Goal: Task Accomplishment & Management: Manage account settings

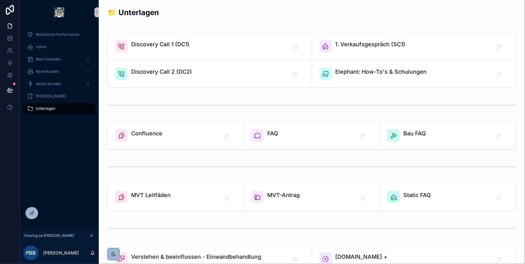
scroll to position [147, 0]
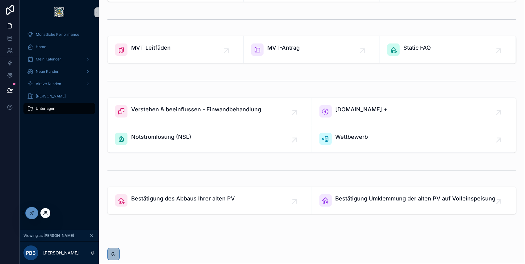
click at [43, 213] on icon at bounding box center [45, 213] width 5 height 5
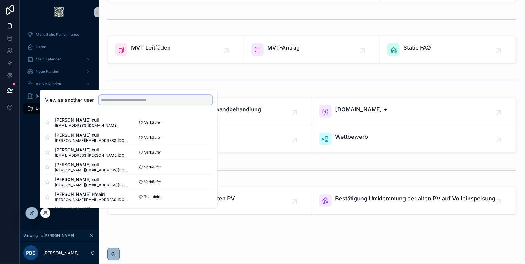
click at [125, 99] on input "text" at bounding box center [155, 100] width 113 height 10
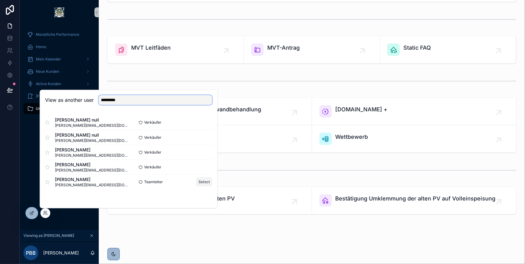
type input "*********"
click at [200, 180] on button "Select" at bounding box center [204, 181] width 16 height 9
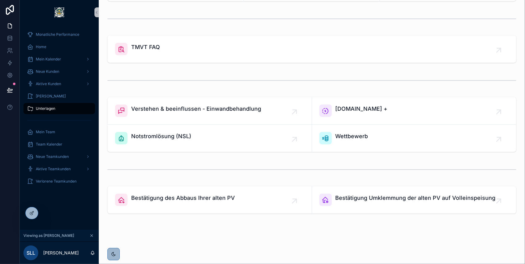
scroll to position [210, 0]
click at [62, 60] on div "Mein Kalender" at bounding box center [59, 59] width 64 height 10
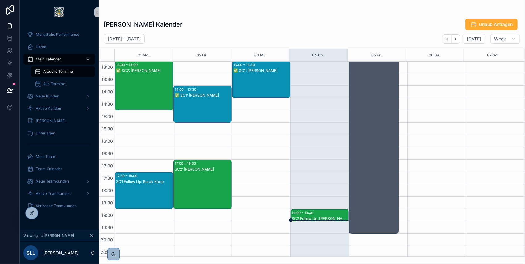
scroll to position [200, 0]
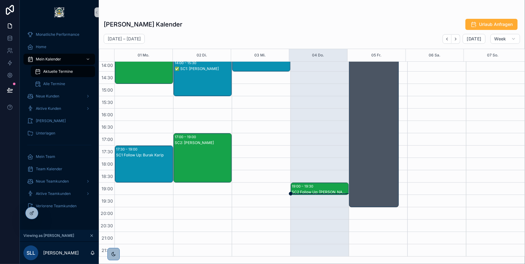
click at [318, 191] on div "SC2 Follow Up: Maria Donvissuto" at bounding box center [320, 192] width 56 height 5
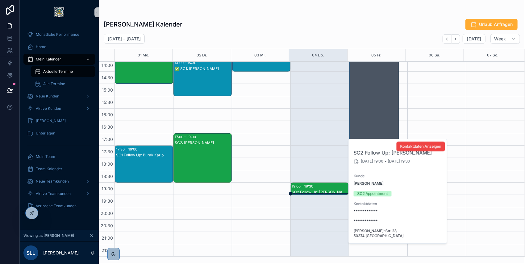
click at [362, 184] on span "[PERSON_NAME]" at bounding box center [368, 183] width 30 height 5
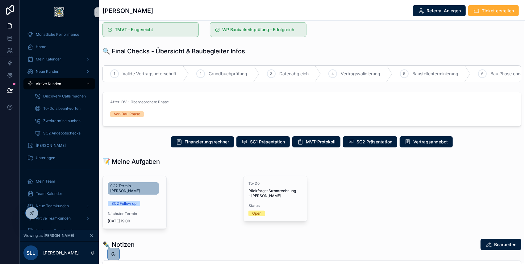
scroll to position [267, 0]
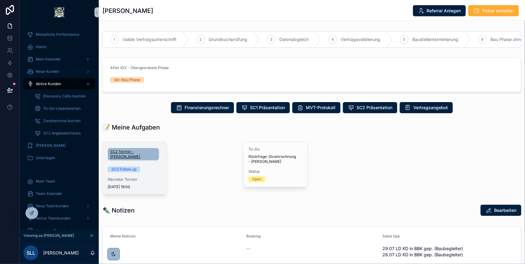
click at [134, 149] on span "SC2 Termin - [PERSON_NAME]" at bounding box center [133, 154] width 46 height 10
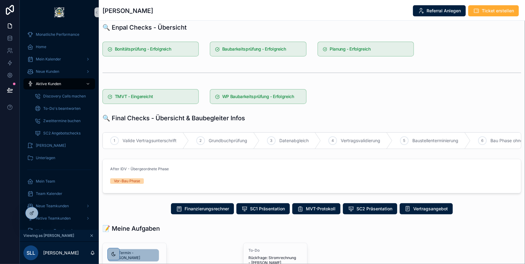
scroll to position [226, 0]
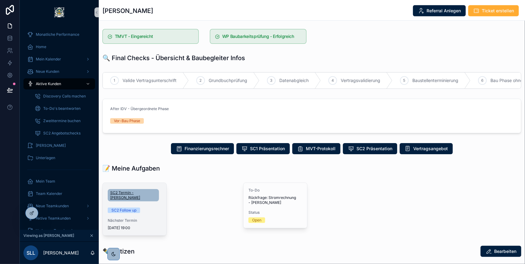
click at [131, 190] on span "SC2 Termin - [PERSON_NAME]" at bounding box center [133, 195] width 46 height 10
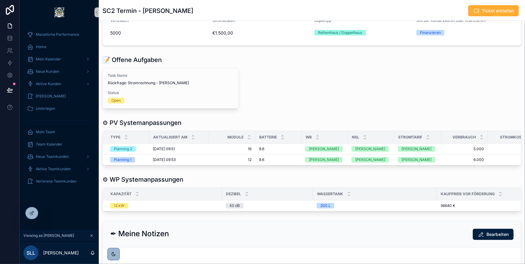
scroll to position [318, 0]
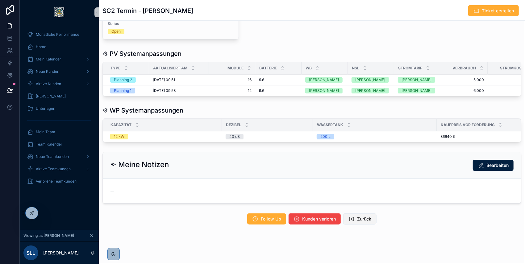
click at [352, 219] on icon "scrollable content" at bounding box center [351, 219] width 6 height 6
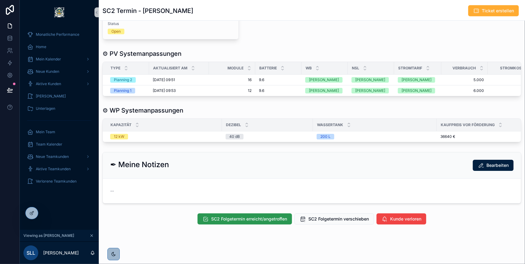
click at [256, 219] on span "SC2 Folgetermin erreicht/angetroffen" at bounding box center [249, 219] width 76 height 6
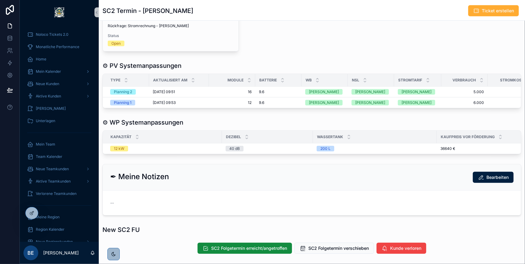
scroll to position [347, 0]
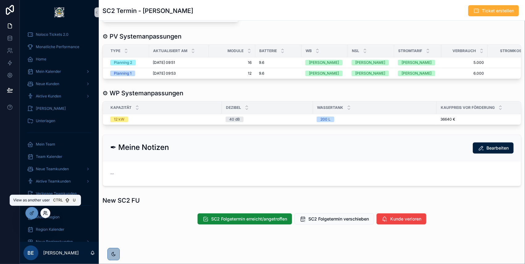
click at [46, 212] on icon at bounding box center [45, 213] width 5 height 5
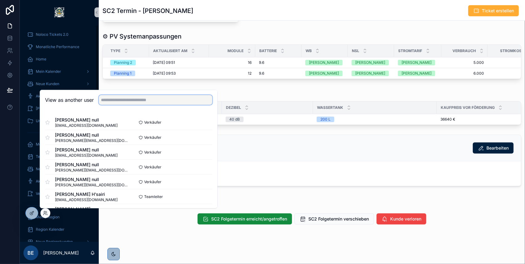
click at [127, 99] on input "text" at bounding box center [155, 100] width 113 height 10
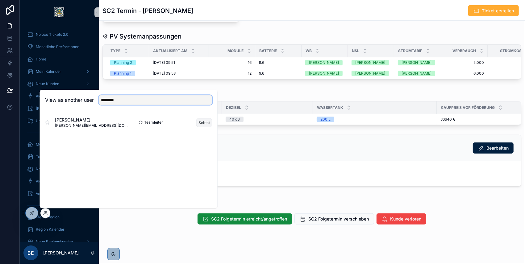
type input "********"
click at [202, 119] on button "Select" at bounding box center [204, 122] width 16 height 9
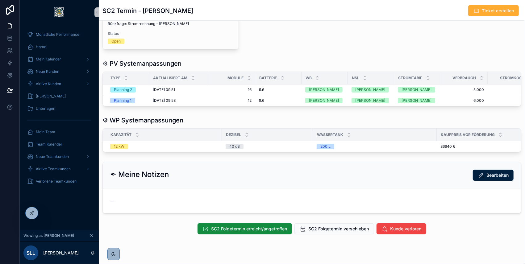
scroll to position [318, 0]
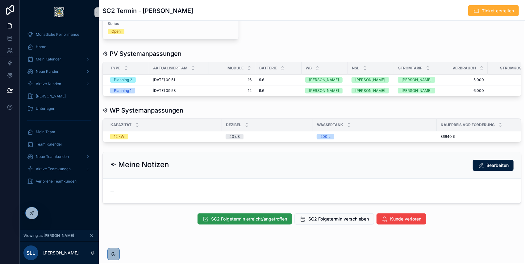
click at [237, 216] on span "SC2 Folgetermin erreicht/angetroffen" at bounding box center [249, 219] width 76 height 6
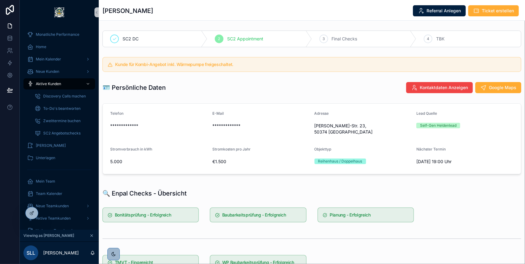
click at [101, 128] on div "**********" at bounding box center [312, 139] width 426 height 76
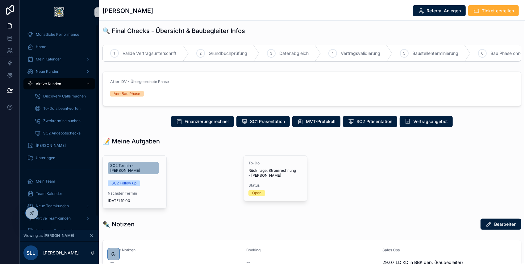
scroll to position [288, 0]
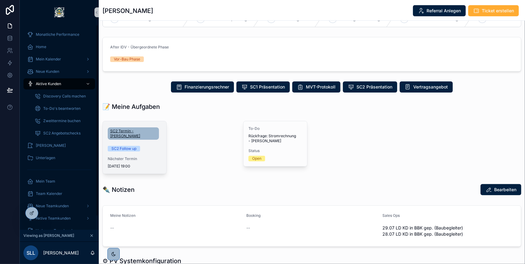
click at [124, 129] on span "SC2 Termin - [PERSON_NAME]" at bounding box center [133, 134] width 46 height 10
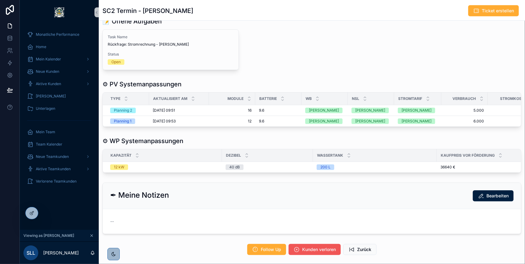
scroll to position [318, 0]
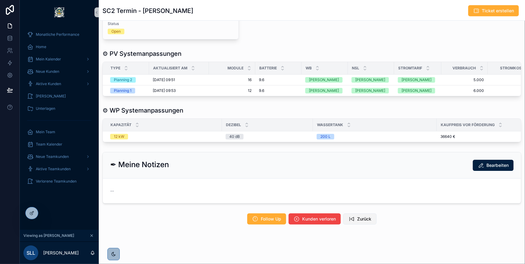
click at [357, 216] on span "Zurück" at bounding box center [364, 219] width 14 height 6
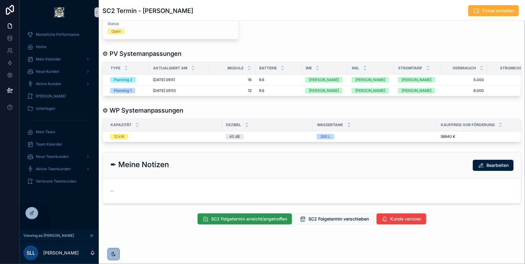
click at [244, 216] on span "SC2 Folgetermin erreicht/angetroffen" at bounding box center [249, 219] width 76 height 6
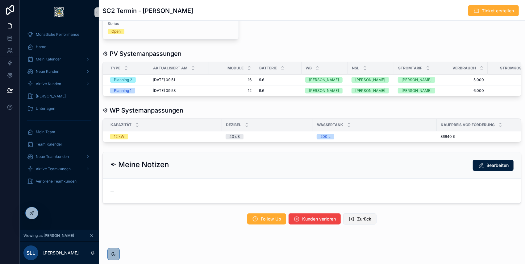
click at [352, 216] on icon "scrollable content" at bounding box center [351, 219] width 6 height 6
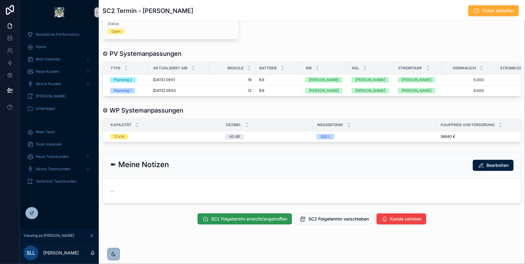
click at [253, 220] on button "SC2 Folgetermin erreicht/angetroffen" at bounding box center [244, 218] width 94 height 11
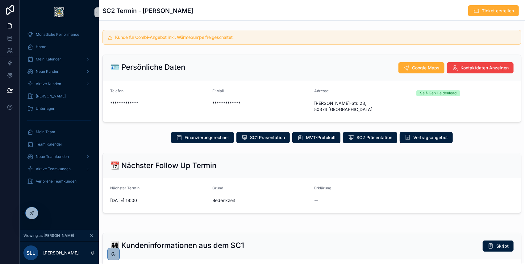
scroll to position [0, 0]
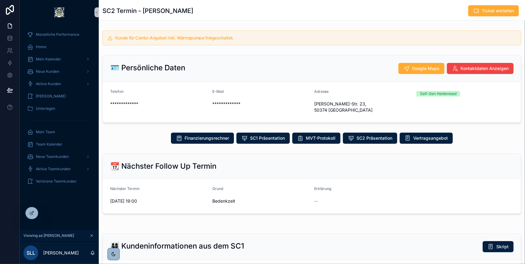
click at [100, 155] on div "📆 Nächster Follow Up Termin Nächster Termin [DATE] 19:00 Grund Bedenkzeit Erklä…" at bounding box center [312, 183] width 426 height 65
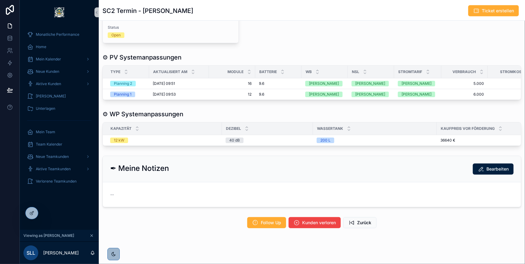
scroll to position [318, 0]
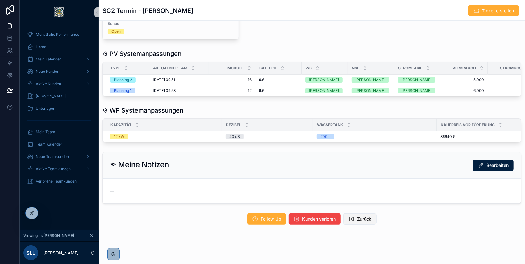
click at [367, 219] on span "Zurück" at bounding box center [364, 219] width 14 height 6
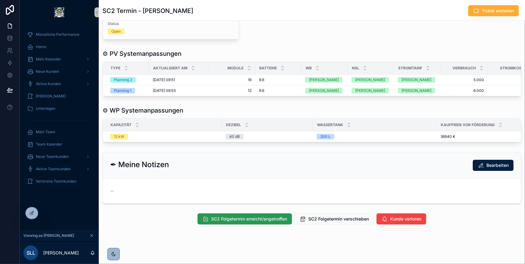
click at [225, 213] on button "SC2 Folgetermin erreicht/angetroffen" at bounding box center [244, 218] width 94 height 11
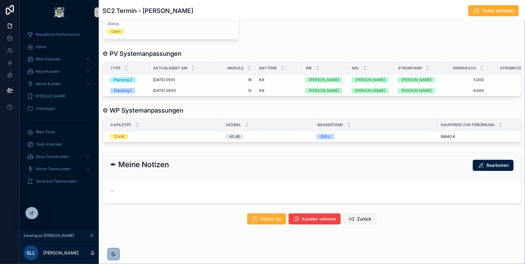
click at [354, 218] on button "Zurück" at bounding box center [359, 218] width 33 height 11
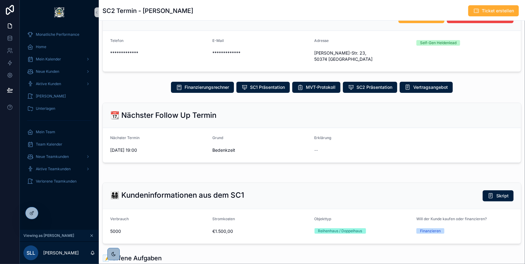
scroll to position [0, 0]
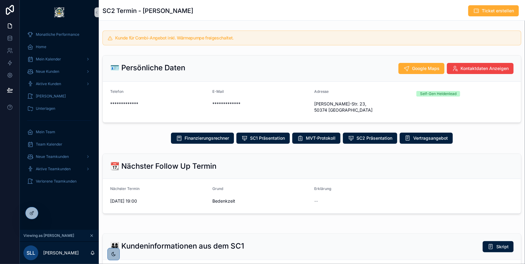
click at [101, 151] on div "📆 Nächster Follow Up Termin Nächster Termin [DATE] 19:00 Grund Bedenkzeit Erklä…" at bounding box center [312, 183] width 426 height 65
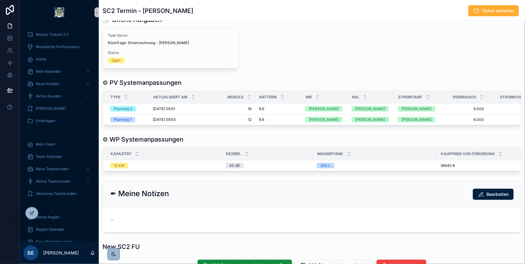
scroll to position [347, 0]
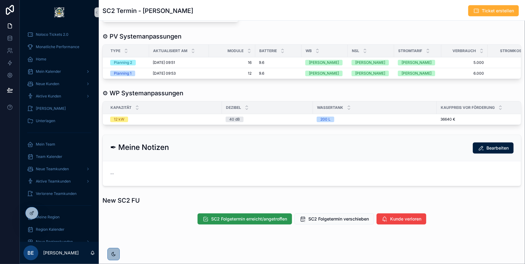
click at [247, 216] on span "SC2 Folgetermin erreicht/angetroffen" at bounding box center [249, 219] width 76 height 6
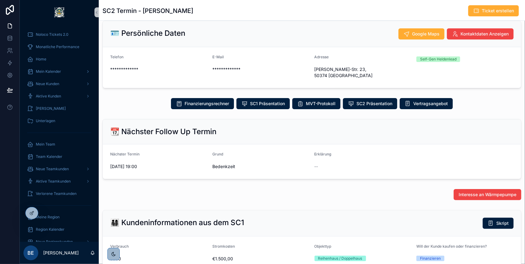
scroll to position [0, 0]
